Goal: Navigation & Orientation: Find specific page/section

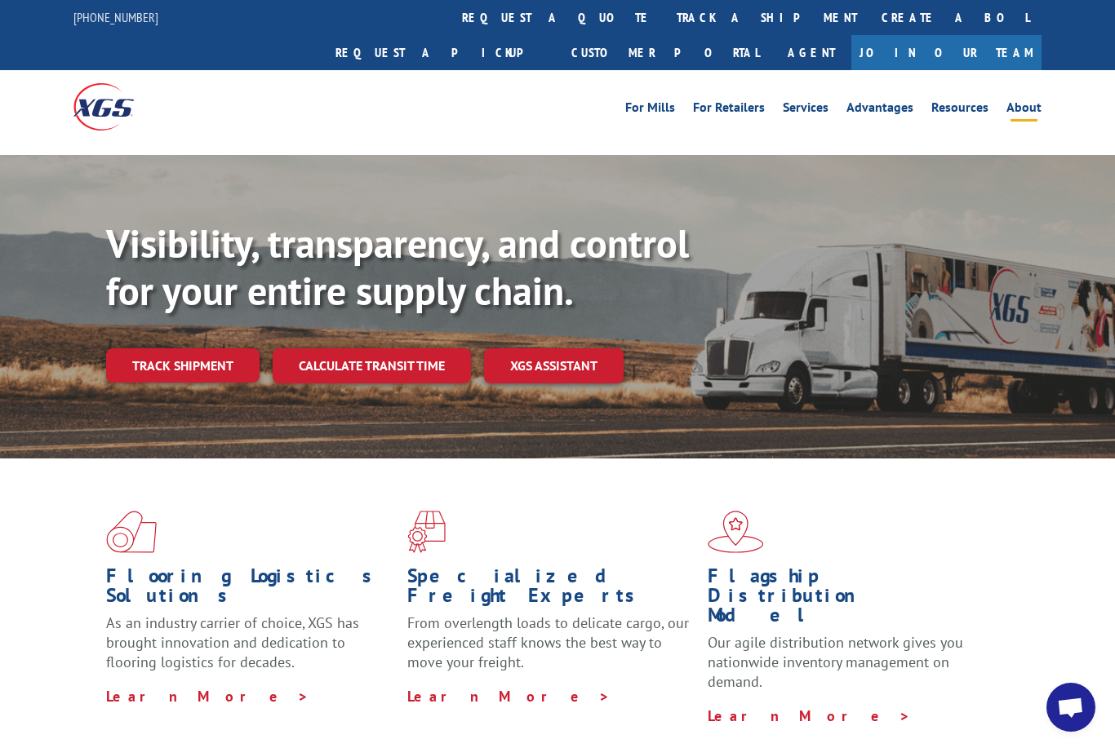
click at [1021, 101] on link "About" at bounding box center [1023, 110] width 35 height 18
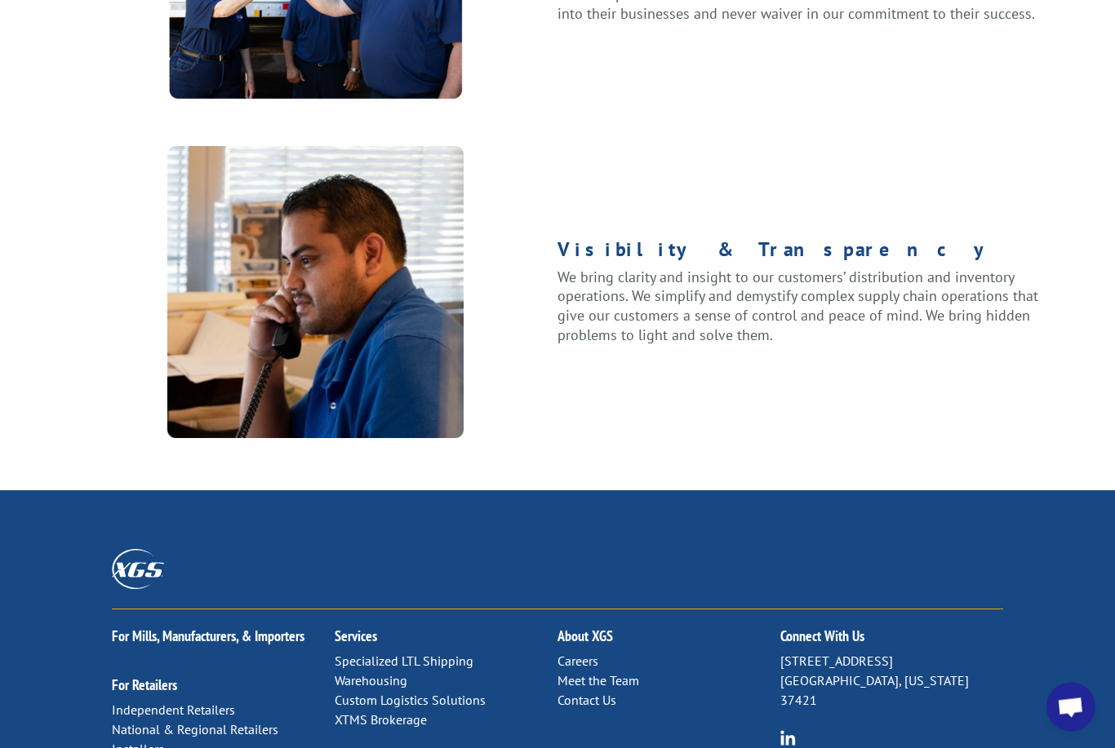
scroll to position [2038, 0]
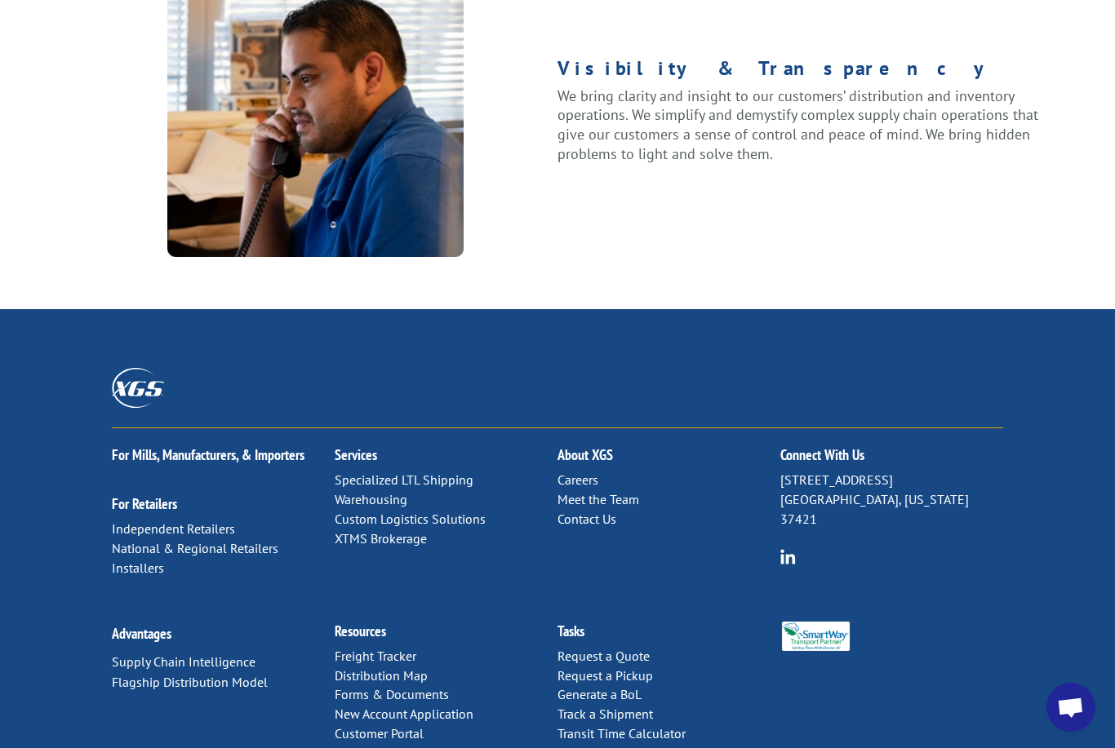
click at [388, 668] on link "Distribution Map" at bounding box center [381, 676] width 93 height 16
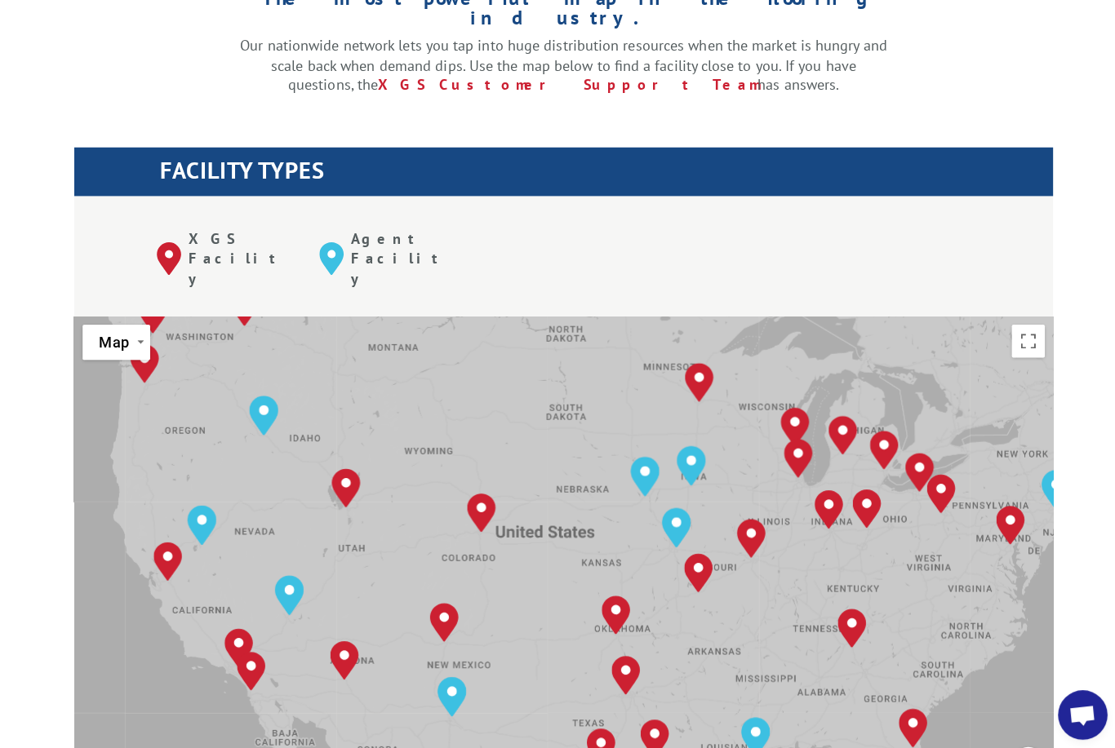
scroll to position [496, 0]
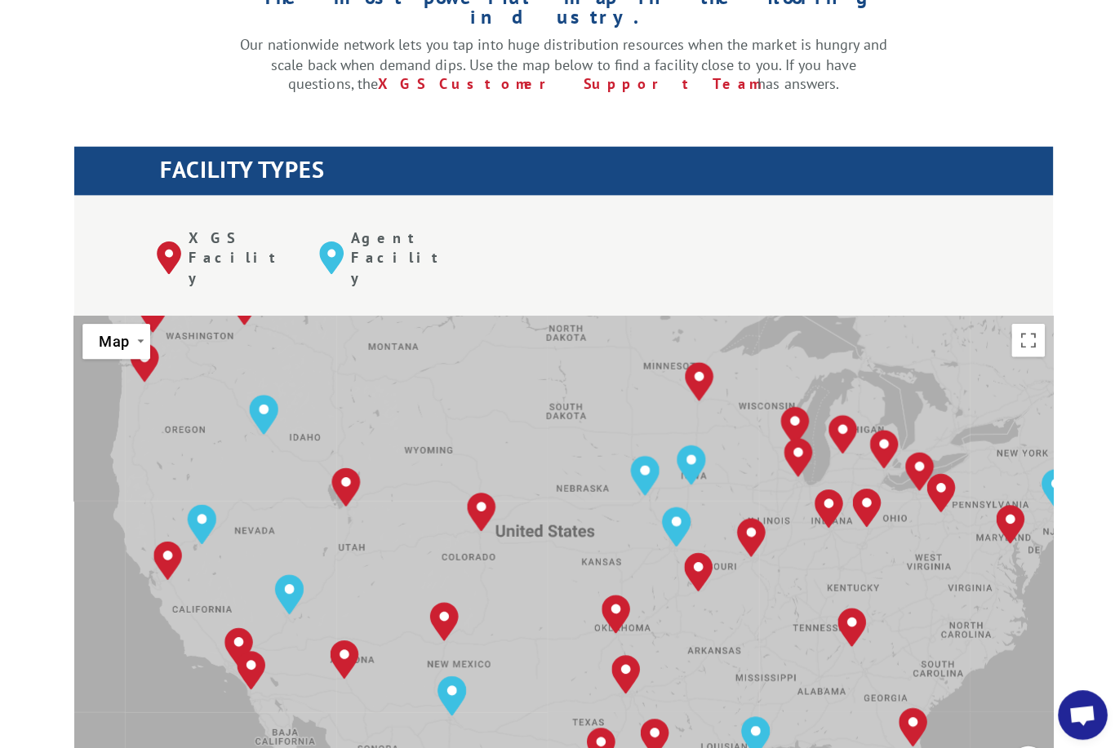
click at [442, 382] on div "[GEOGRAPHIC_DATA], [GEOGRAPHIC_DATA] [GEOGRAPHIC_DATA], [GEOGRAPHIC_DATA] [GEOG…" at bounding box center [557, 581] width 968 height 537
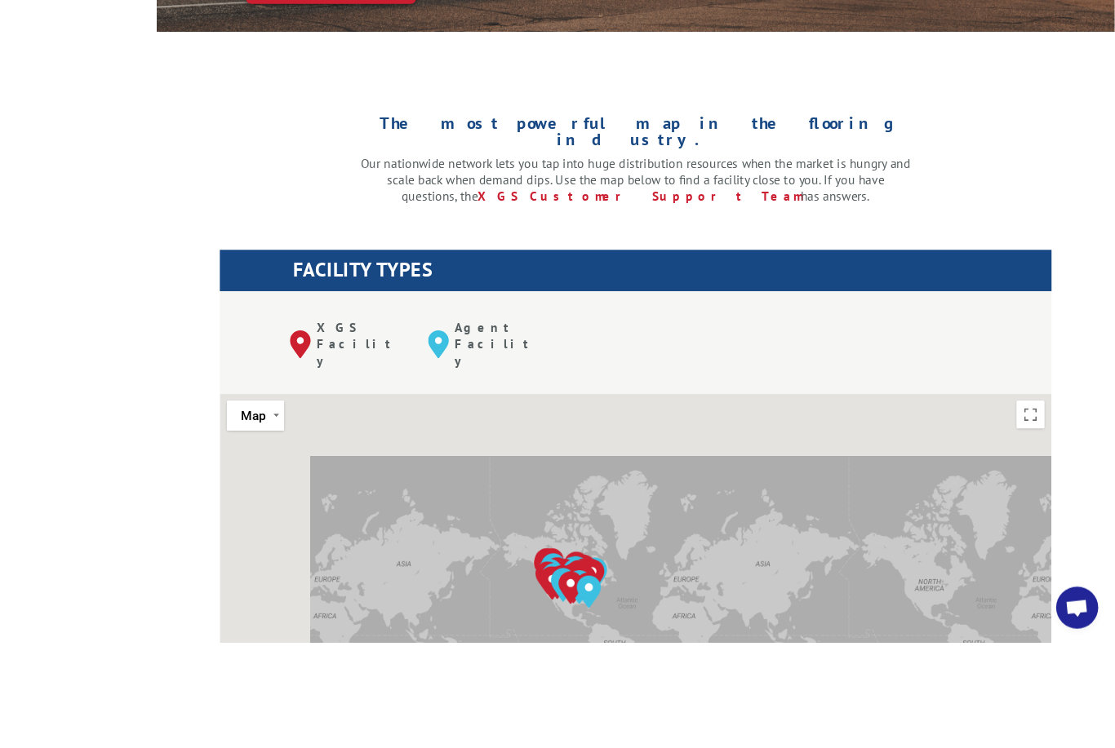
scroll to position [442, 0]
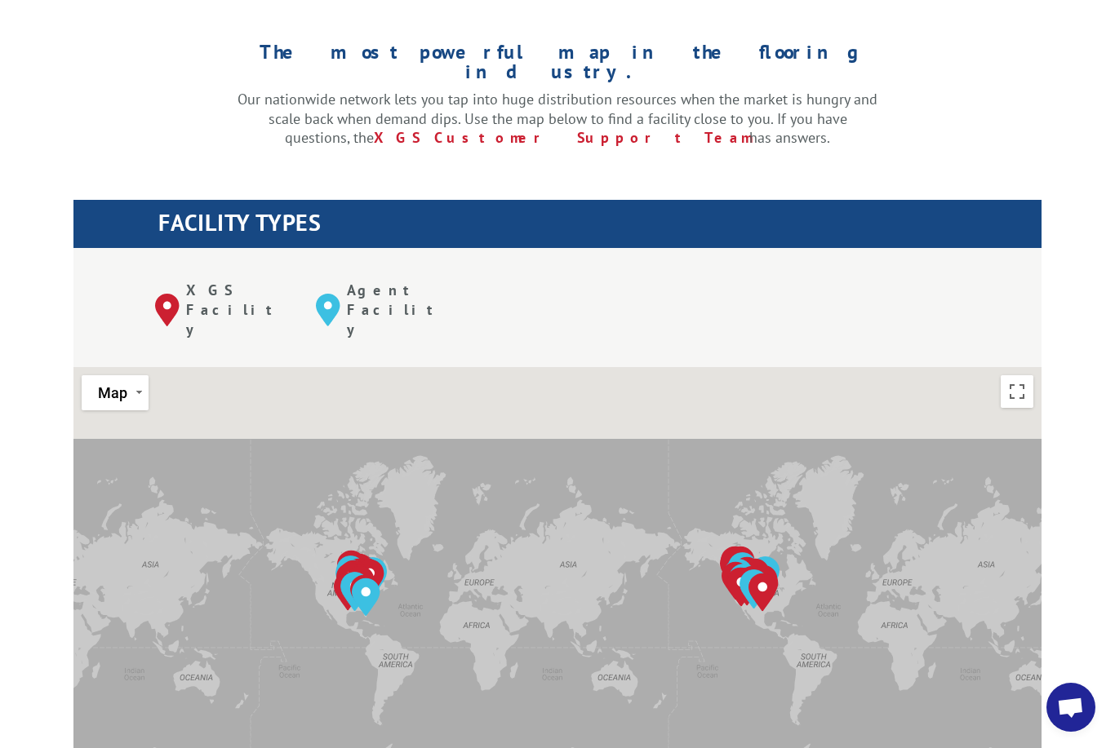
click at [1016, 114] on div "The most powerful map in the flooring industry. Our nationwide network lets you…" at bounding box center [557, 119] width 1115 height 258
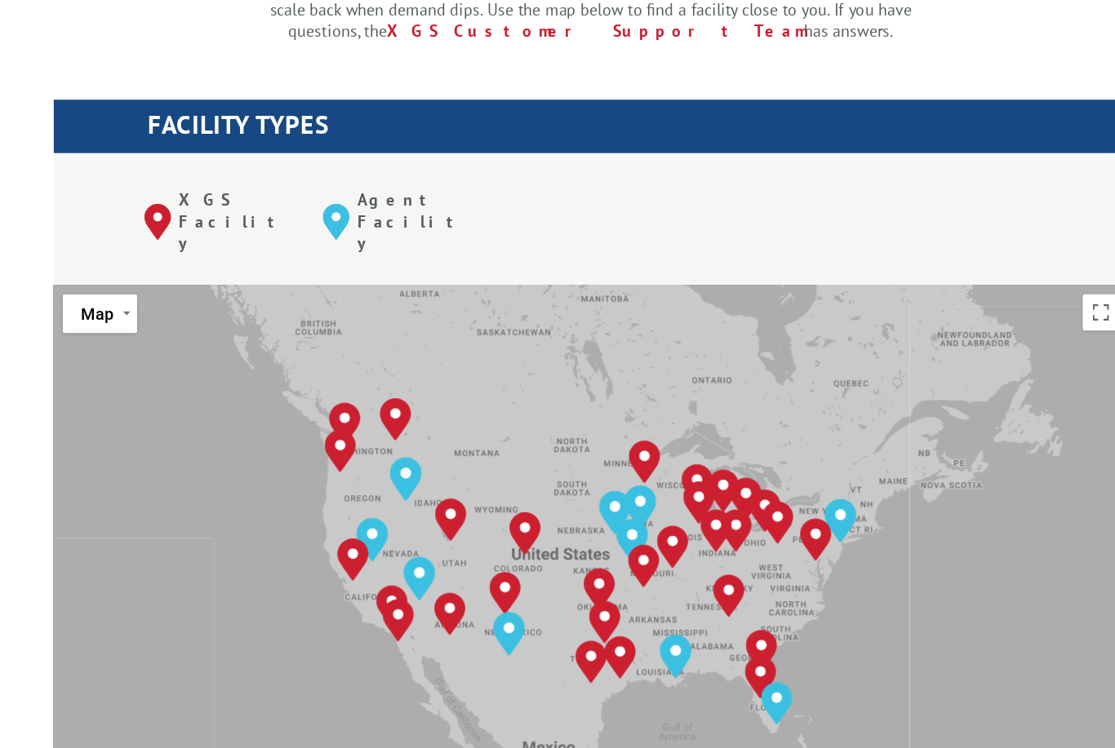
scroll to position [526, 0]
click at [318, 283] on div "[GEOGRAPHIC_DATA], [GEOGRAPHIC_DATA] [GEOGRAPHIC_DATA], [GEOGRAPHIC_DATA] [GEOG…" at bounding box center [557, 551] width 968 height 537
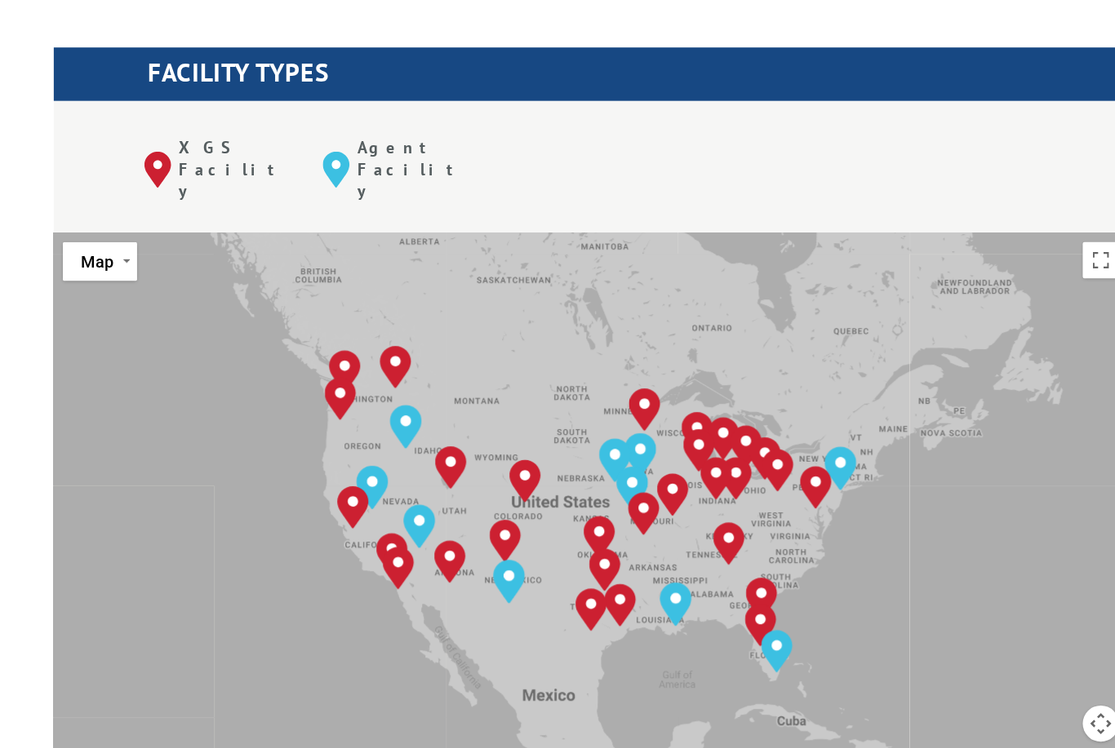
click at [556, 127] on h1 "FACILITY TYPES" at bounding box center [599, 142] width 883 height 31
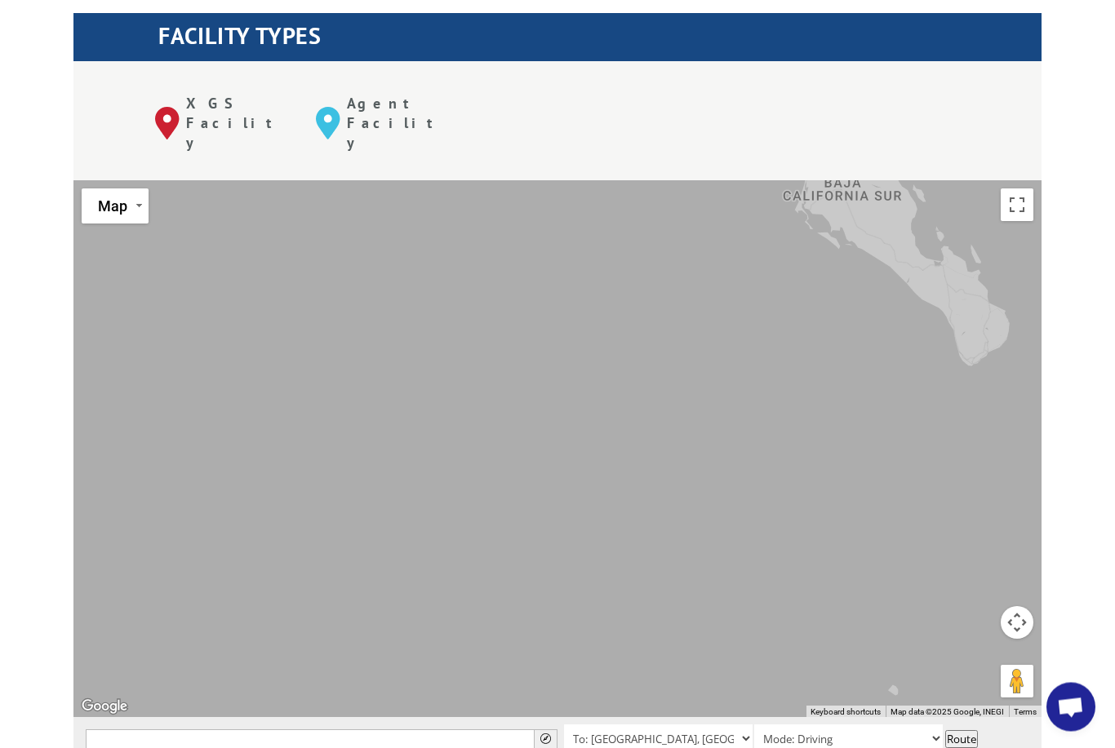
scroll to position [629, 0]
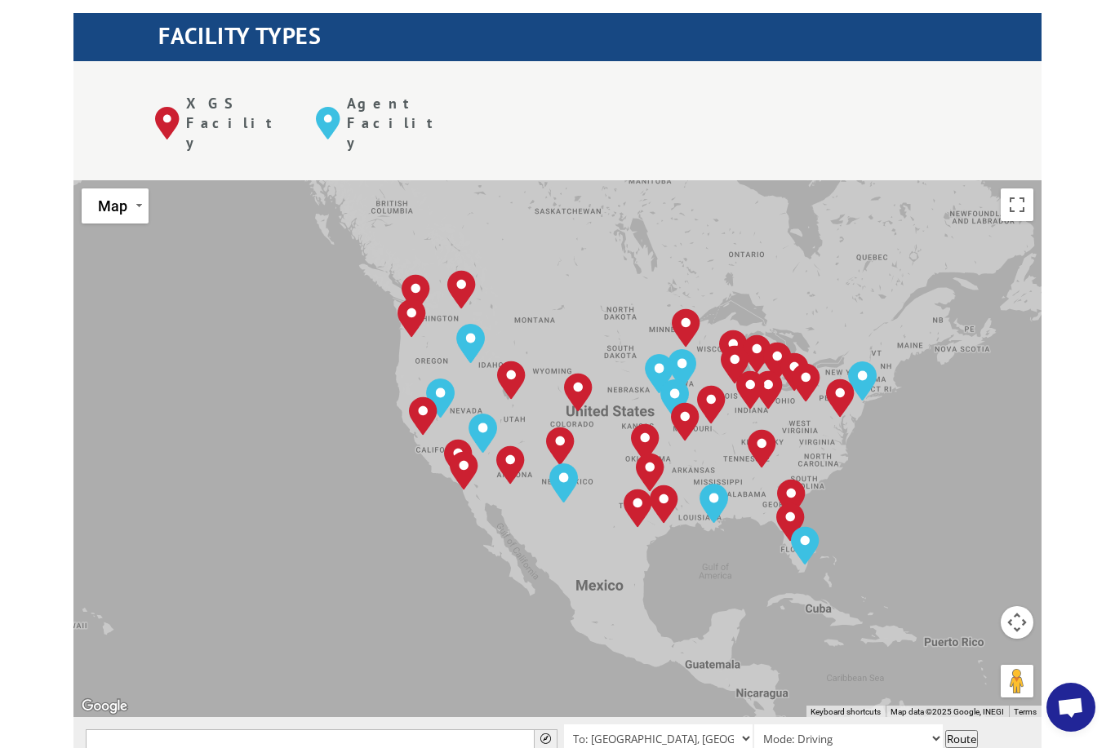
click at [646, 74] on div "XGS Facility Agent Facility" at bounding box center [557, 120] width 968 height 118
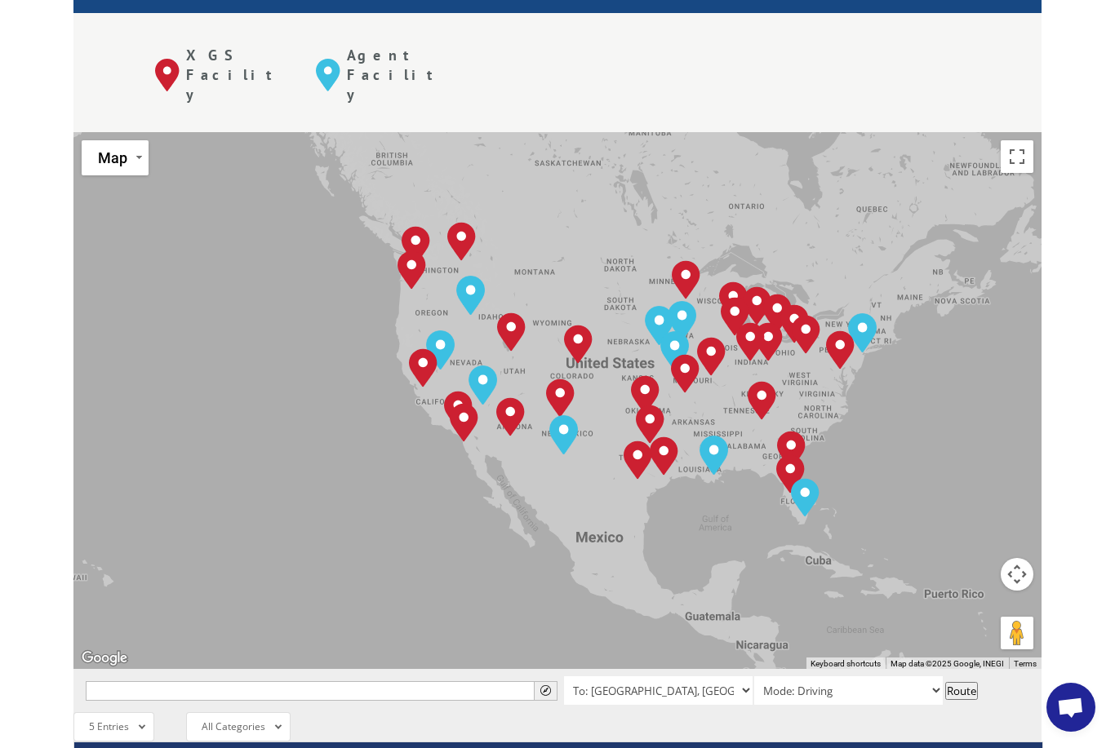
scroll to position [681, 0]
